Goal: Navigation & Orientation: Find specific page/section

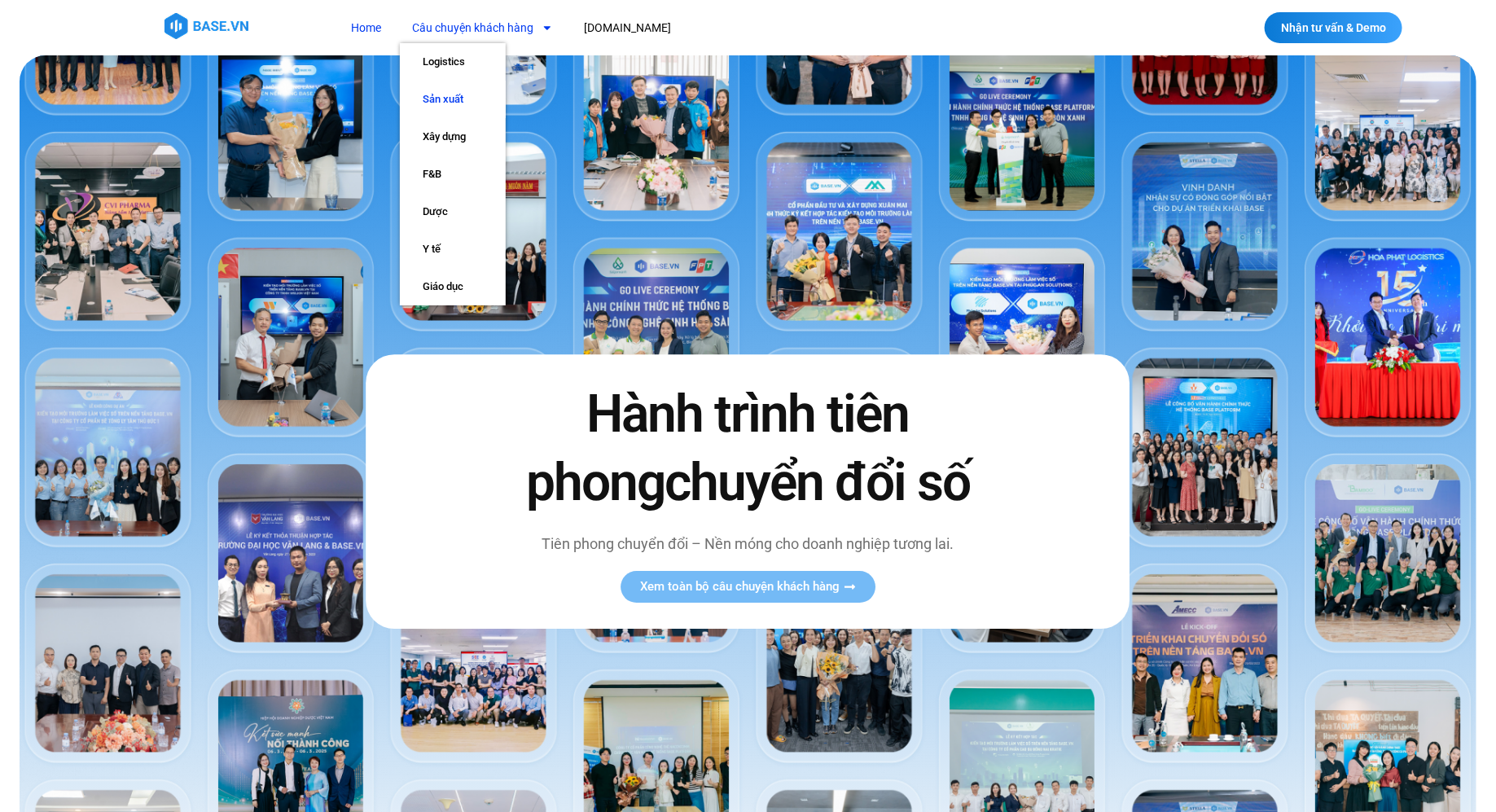
click at [447, 103] on link "Sản xuất" at bounding box center [452, 99] width 106 height 37
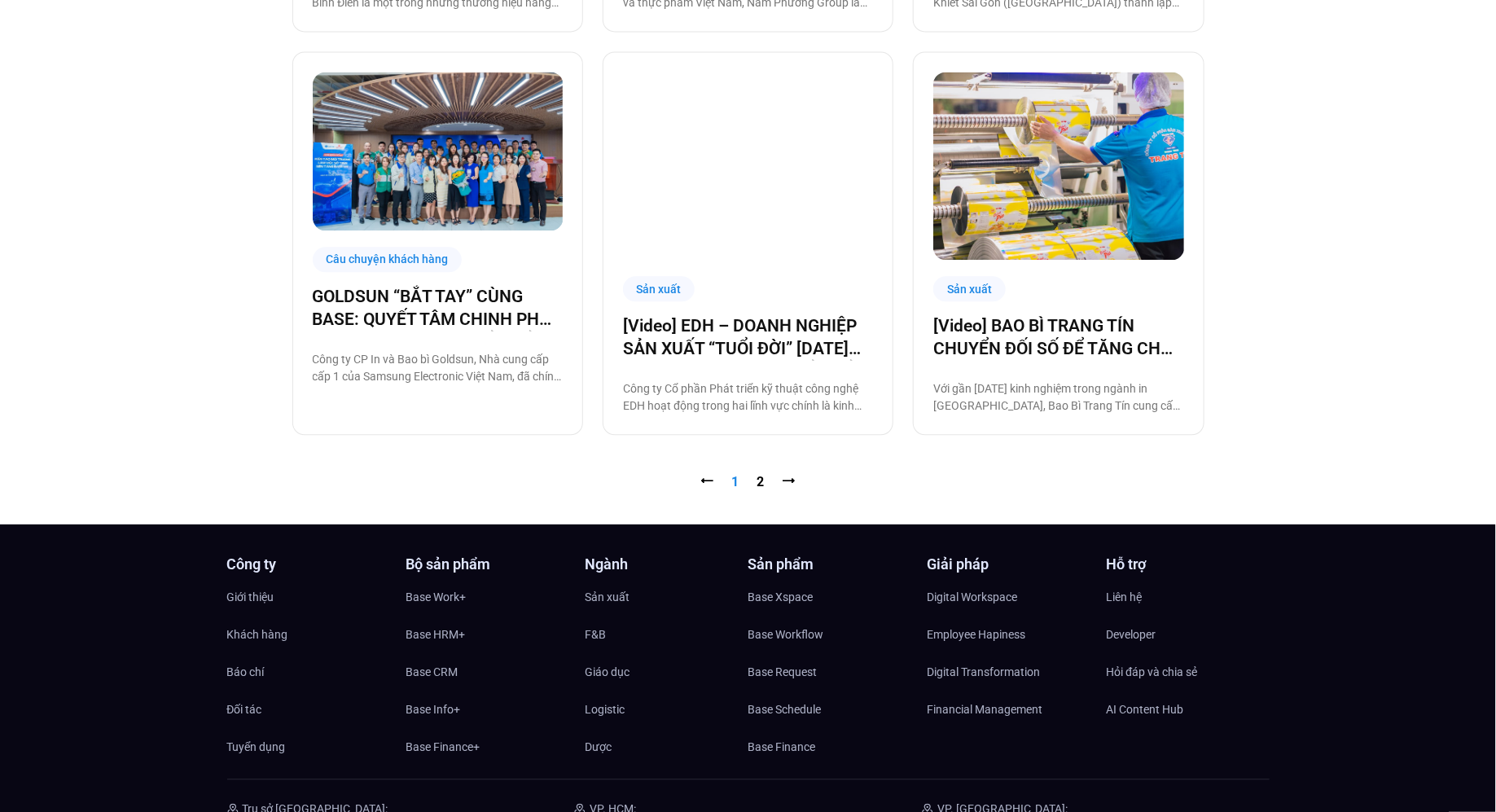
scroll to position [1751, 0]
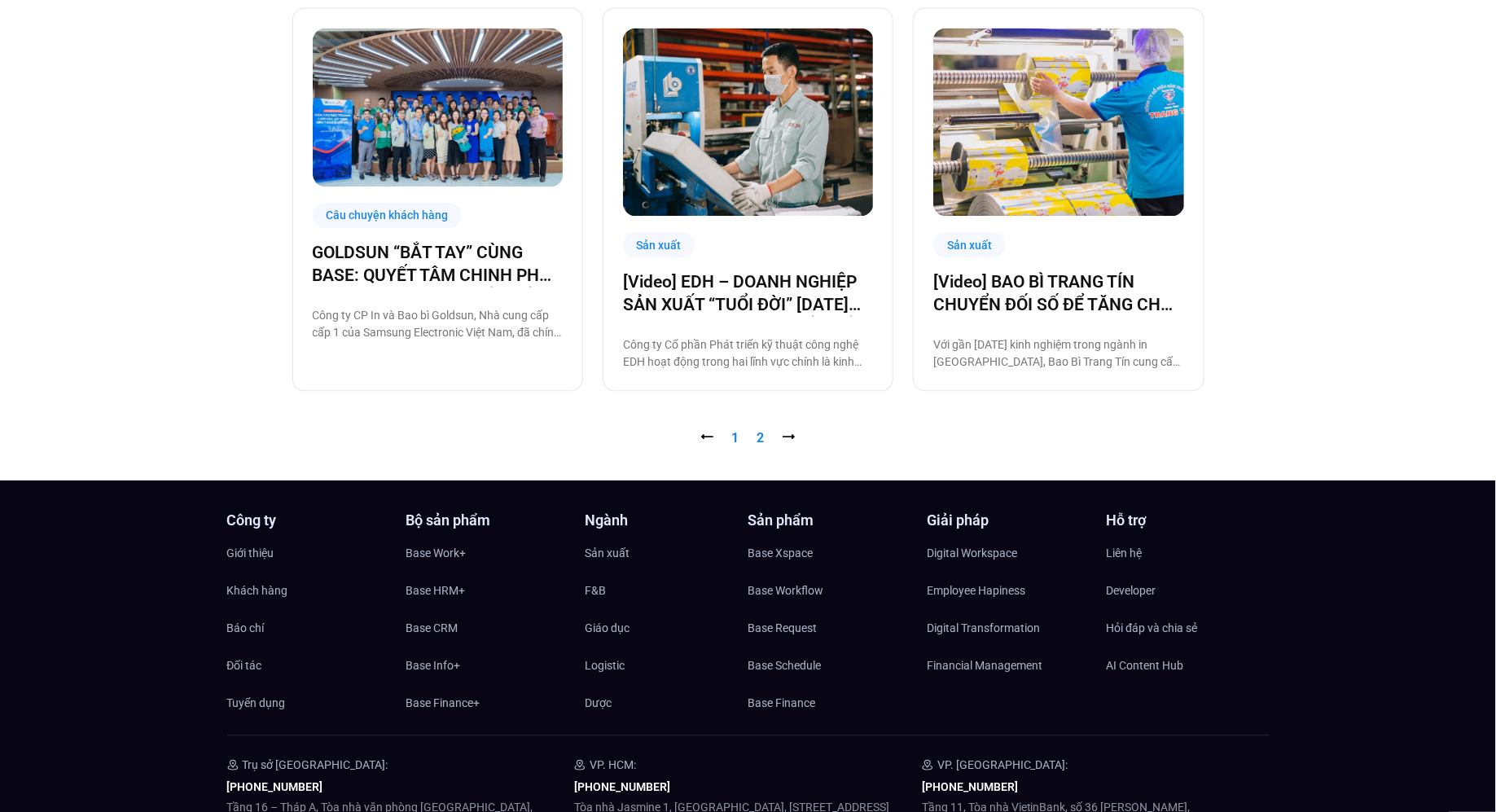
click at [762, 437] on link "Trang 2" at bounding box center [761, 437] width 7 height 15
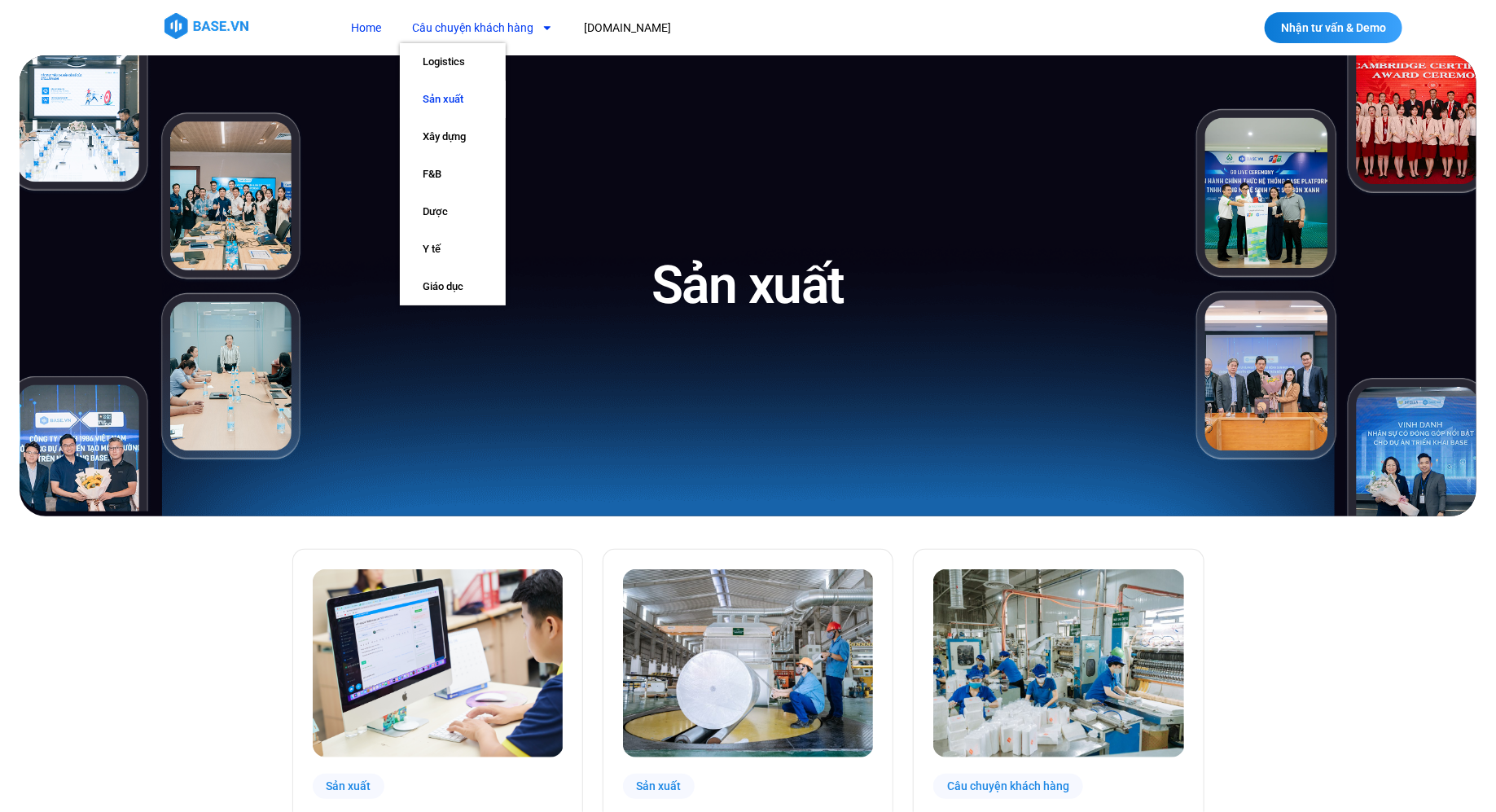
click at [368, 30] on link "Home" at bounding box center [366, 27] width 54 height 30
